Goal: Task Accomplishment & Management: Manage account settings

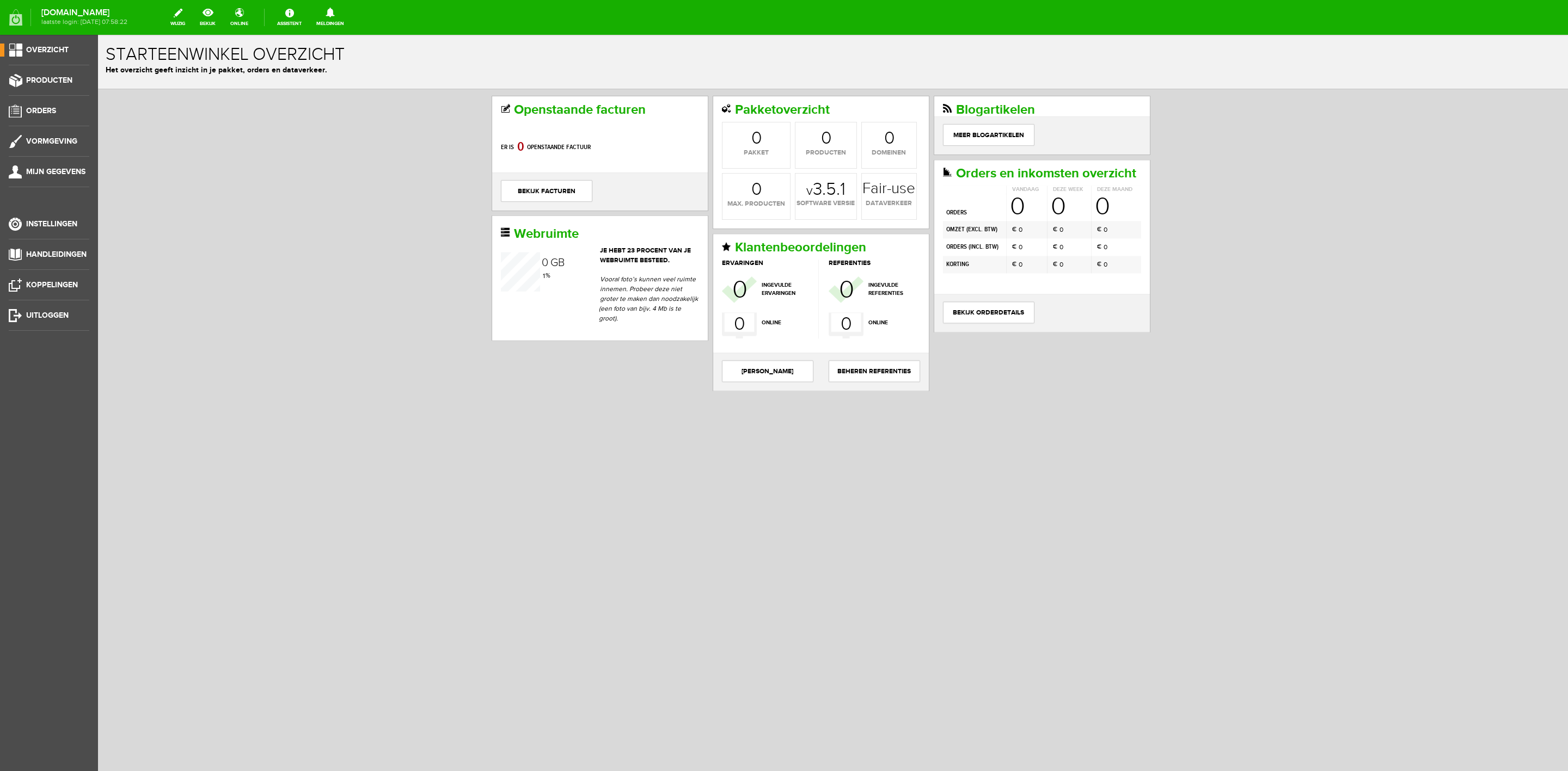
click at [345, 26] on link "Meldingen 0 loading..." at bounding box center [330, 17] width 41 height 24
click at [348, 80] on b "[PERSON_NAME]" at bounding box center [322, 84] width 60 height 9
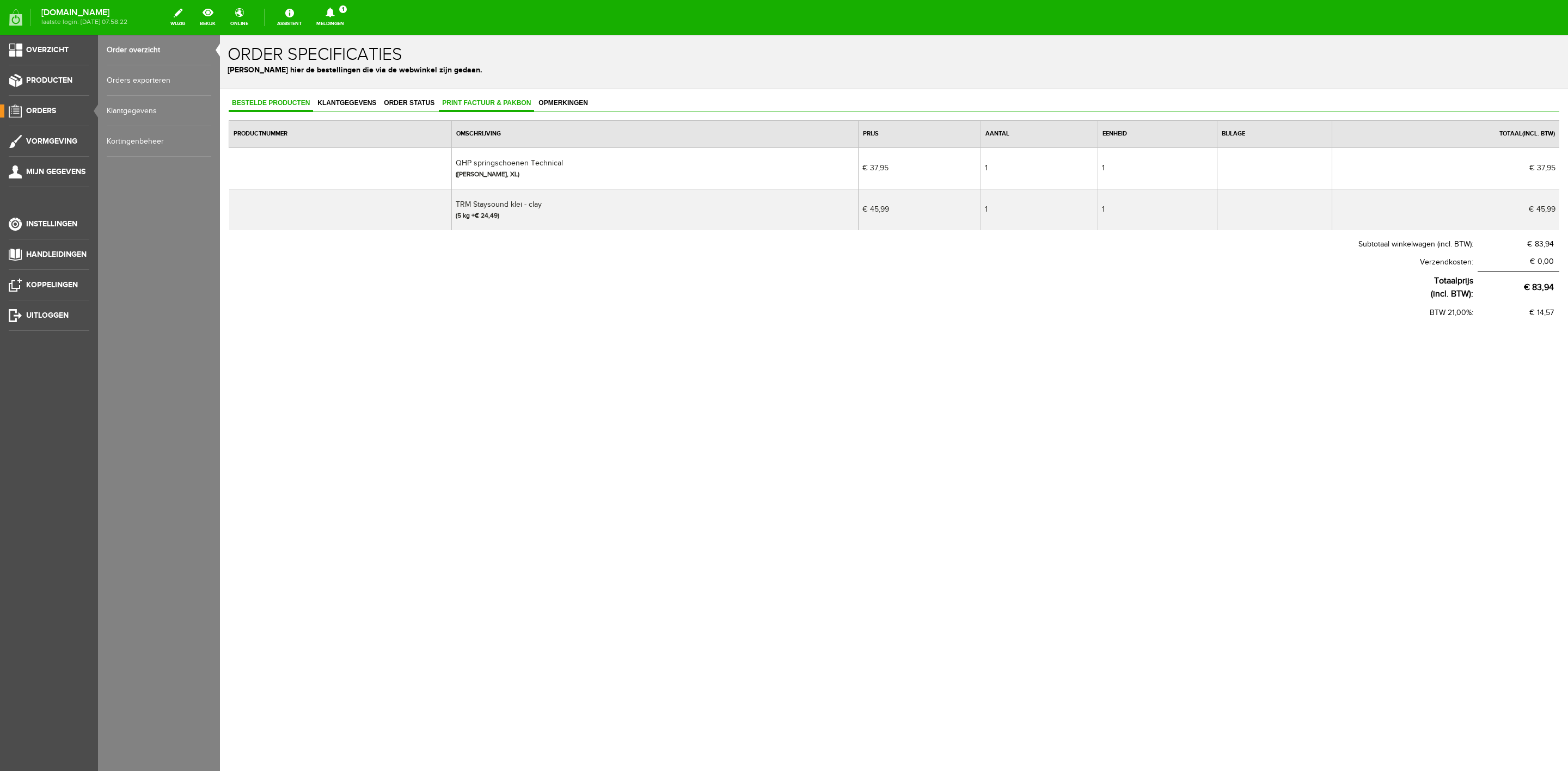
click at [467, 96] on link "Print factuur & pakbon" at bounding box center [486, 103] width 96 height 16
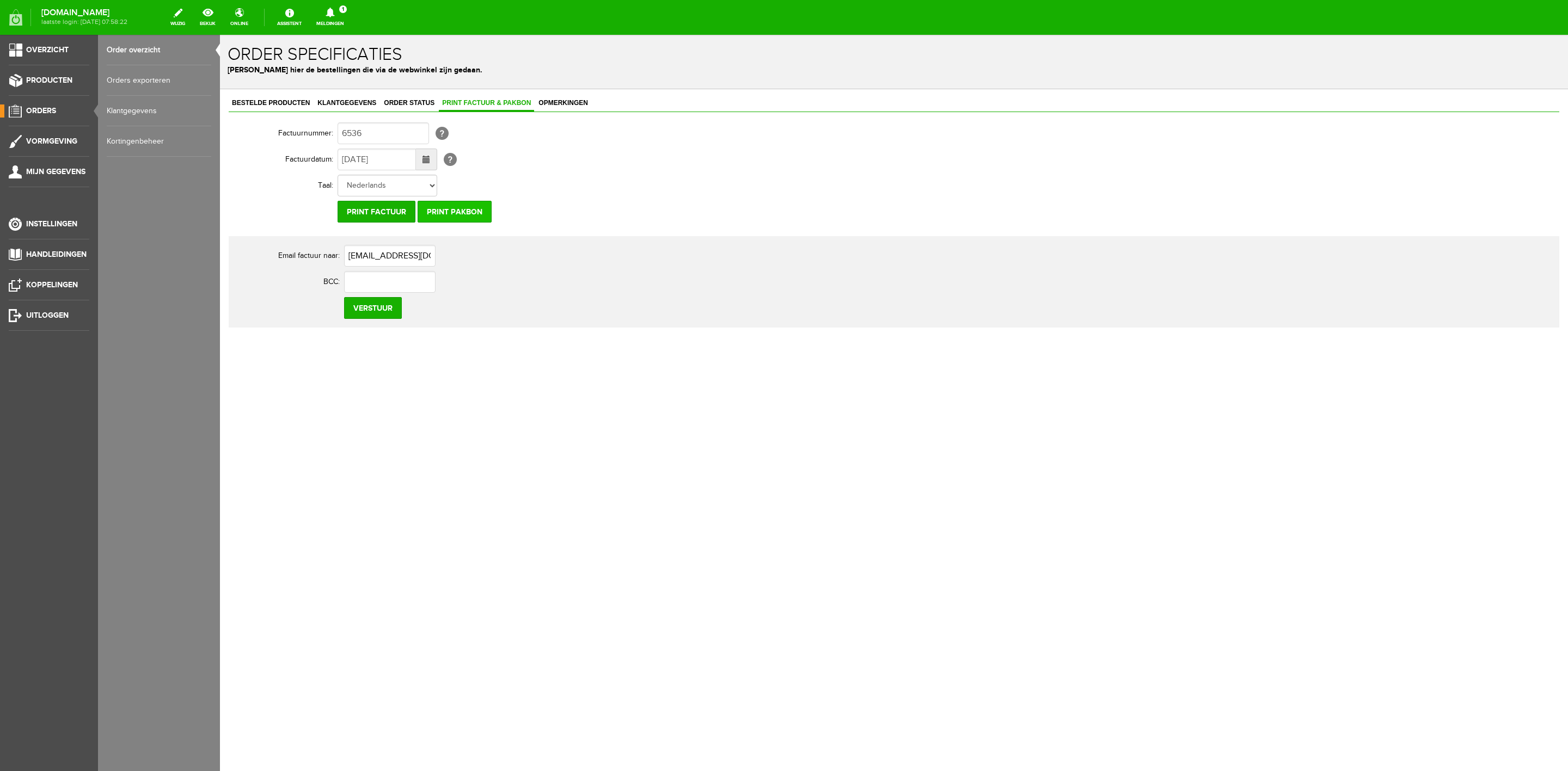
click at [452, 213] on input "Print pakbon" at bounding box center [455, 212] width 74 height 22
click at [436, 211] on input "Print pakbon" at bounding box center [455, 212] width 74 height 22
click at [327, 100] on span "Klantgegevens" at bounding box center [346, 103] width 65 height 8
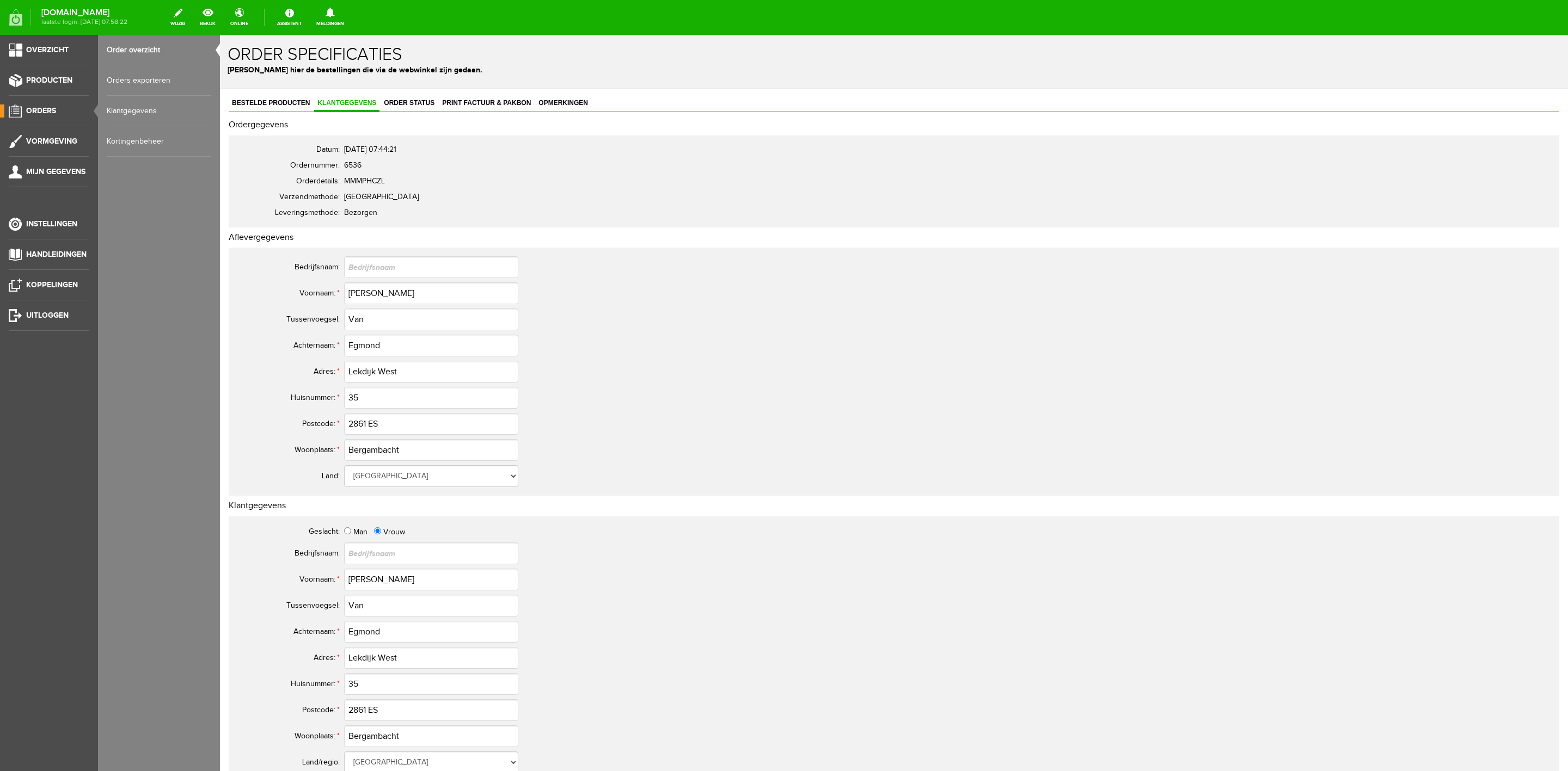
click at [366, 358] on td "Egmond" at bounding box center [551, 346] width 414 height 26
click at [363, 349] on input "Egmond" at bounding box center [431, 346] width 174 height 22
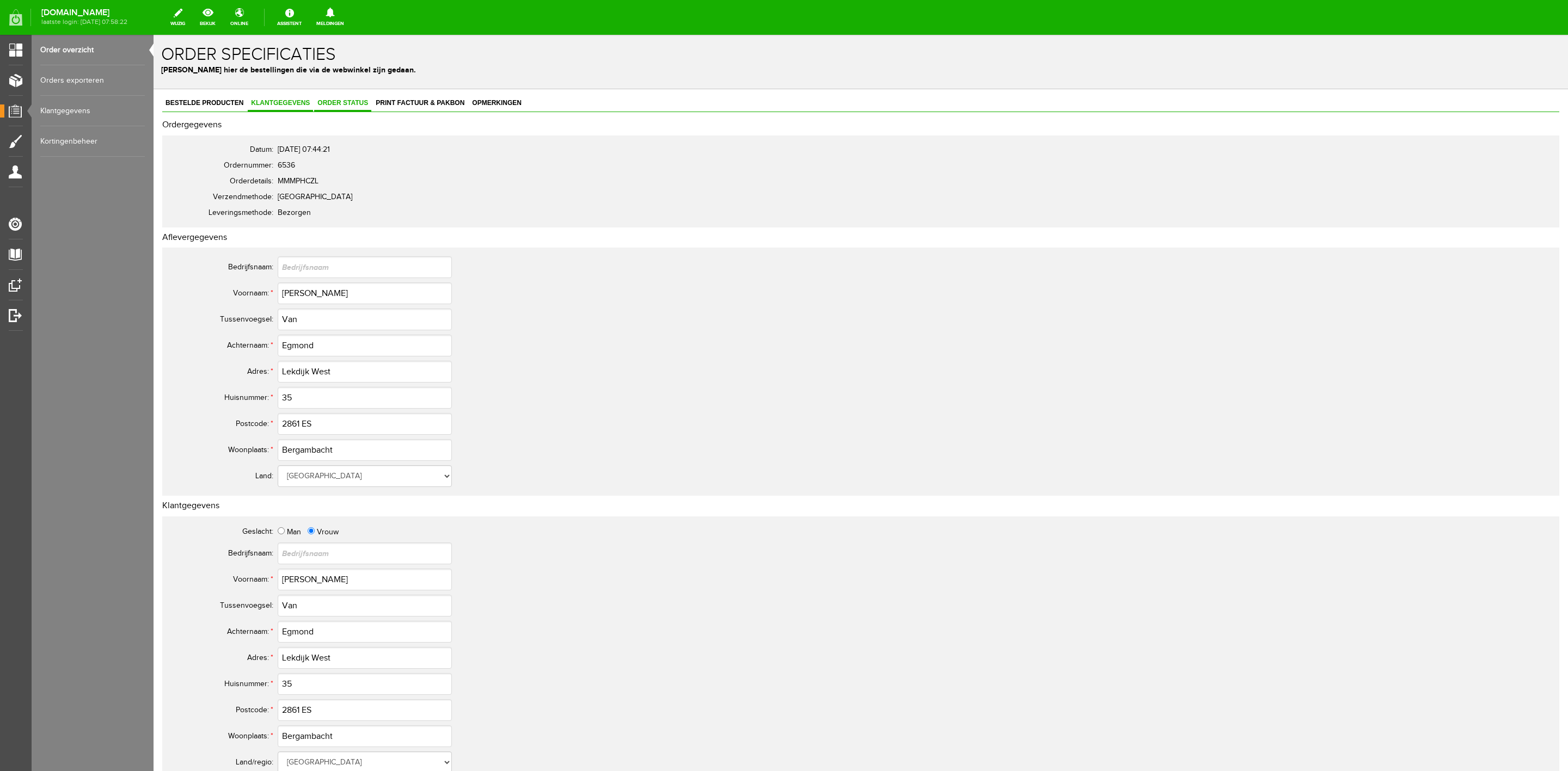
click at [348, 103] on span "Order status" at bounding box center [343, 103] width 57 height 8
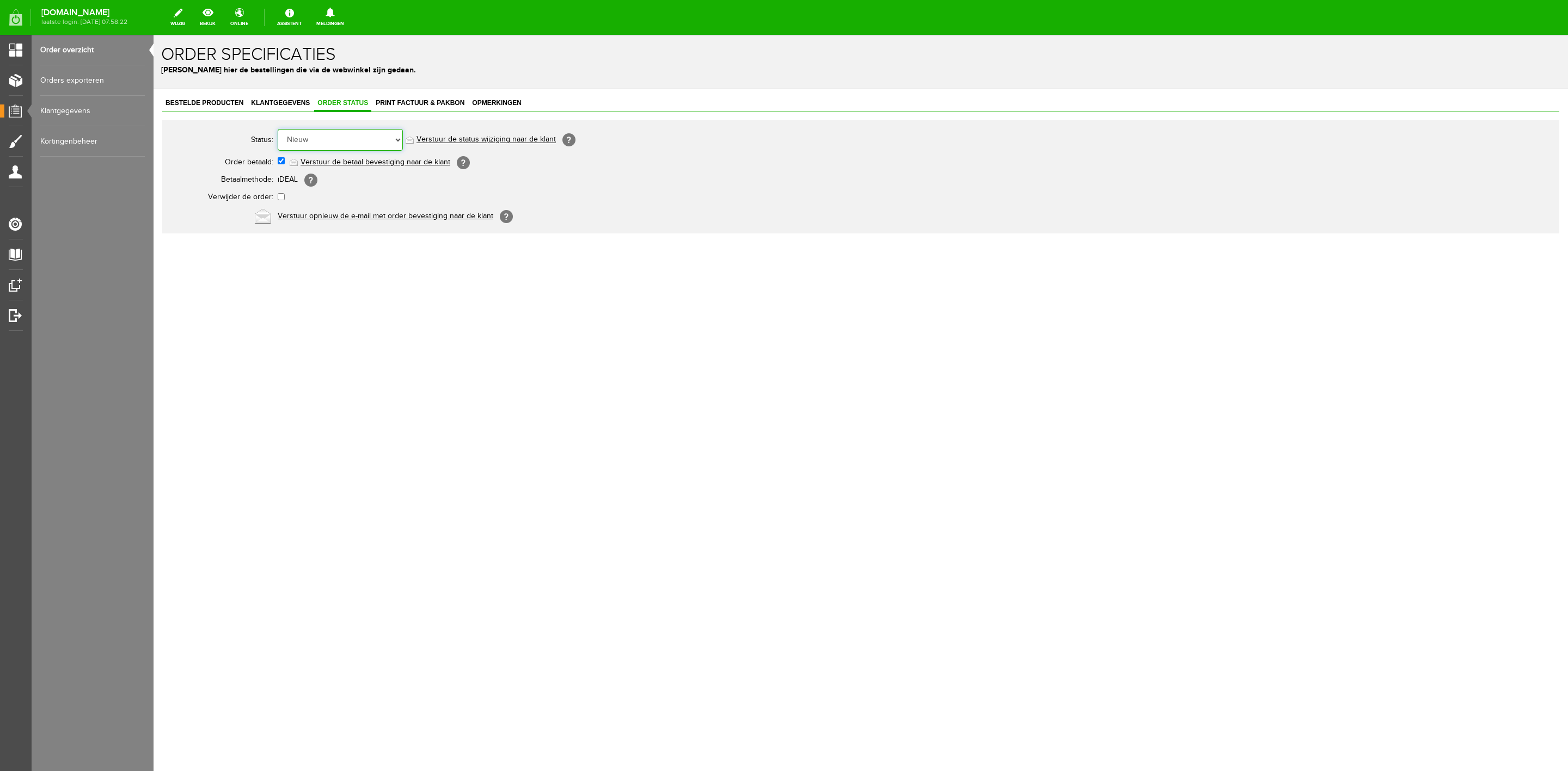
click at [364, 136] on select "Order niet afgerond Nieuw Order in behandeling Wacht op leverancier Wacht op be…" at bounding box center [340, 140] width 125 height 22
select select "5"
click at [278, 129] on select "Order niet afgerond Nieuw Order in behandeling Wacht op leverancier Wacht op be…" at bounding box center [340, 140] width 125 height 22
click at [451, 139] on link "Verstuur de status wijziging naar de klant" at bounding box center [486, 140] width 139 height 9
click at [80, 43] on link "Order overzicht" at bounding box center [93, 50] width 105 height 30
